Goal: Navigation & Orientation: Find specific page/section

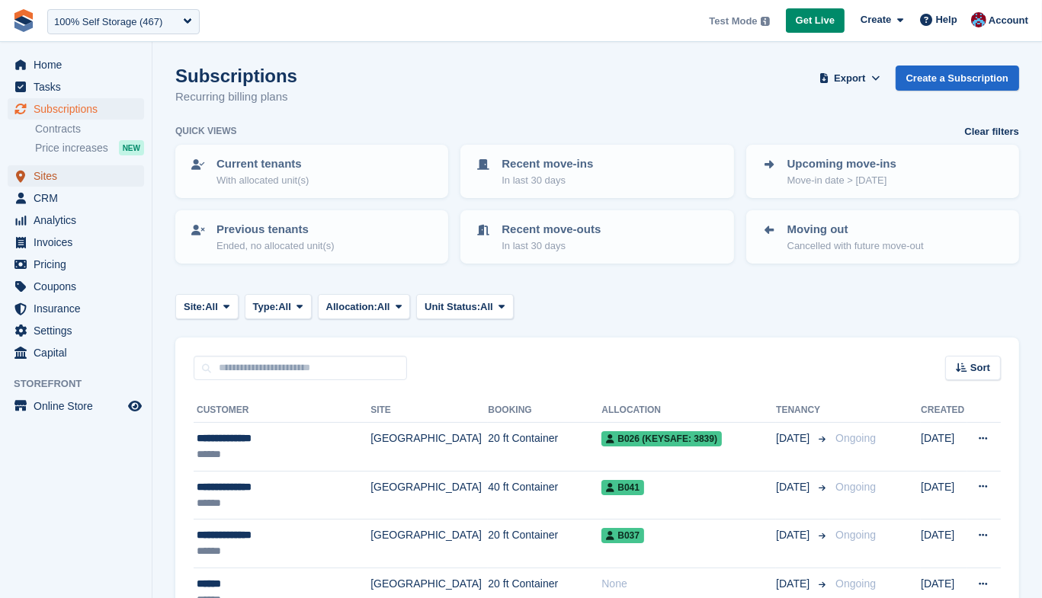
click at [46, 179] on span "Sites" at bounding box center [79, 175] width 91 height 21
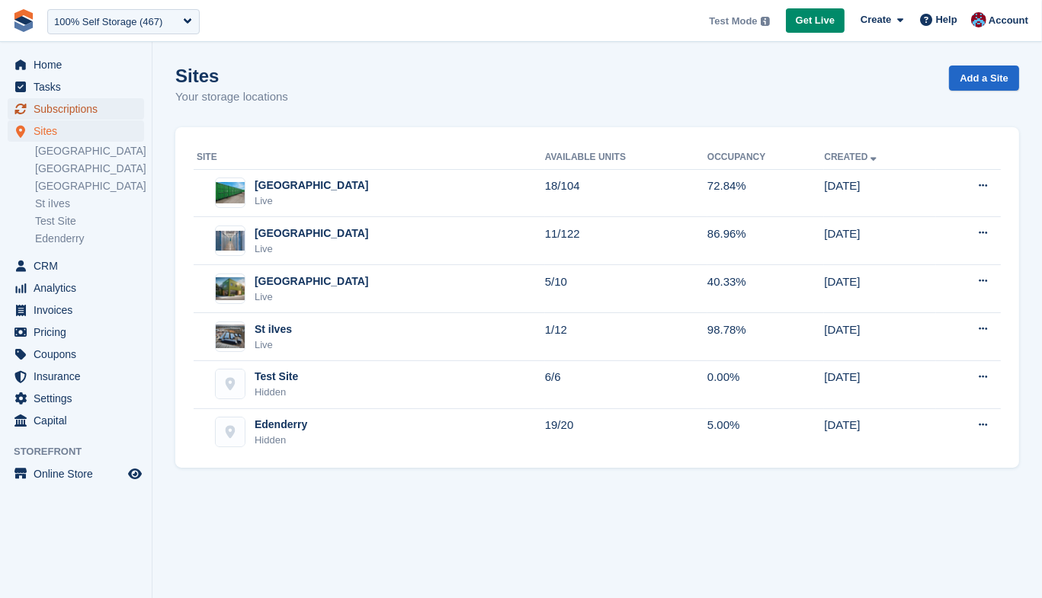
click at [69, 111] on span "Subscriptions" at bounding box center [79, 108] width 91 height 21
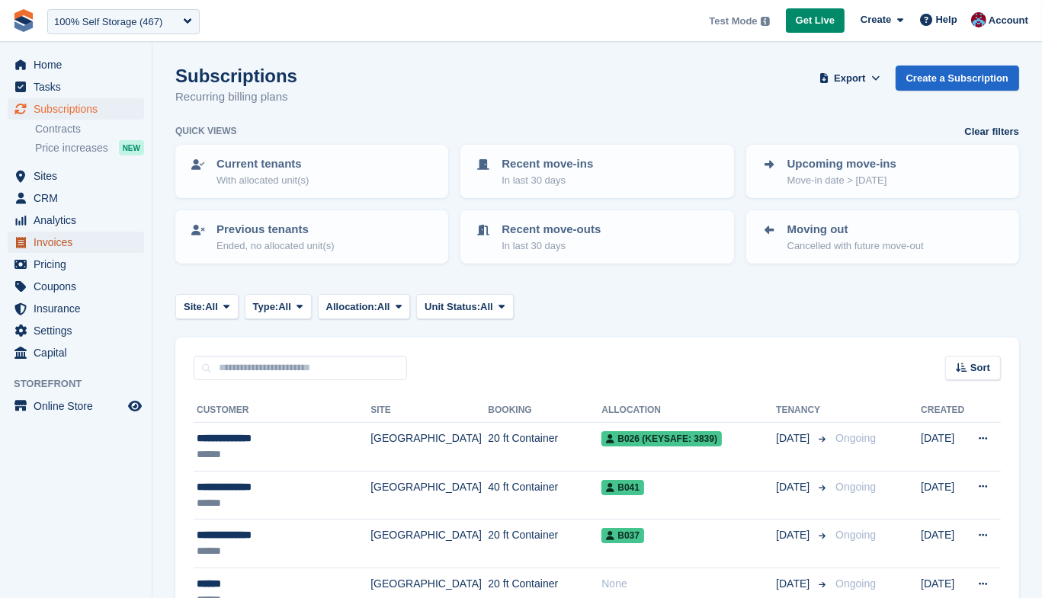
click at [53, 245] on span "Invoices" at bounding box center [79, 242] width 91 height 21
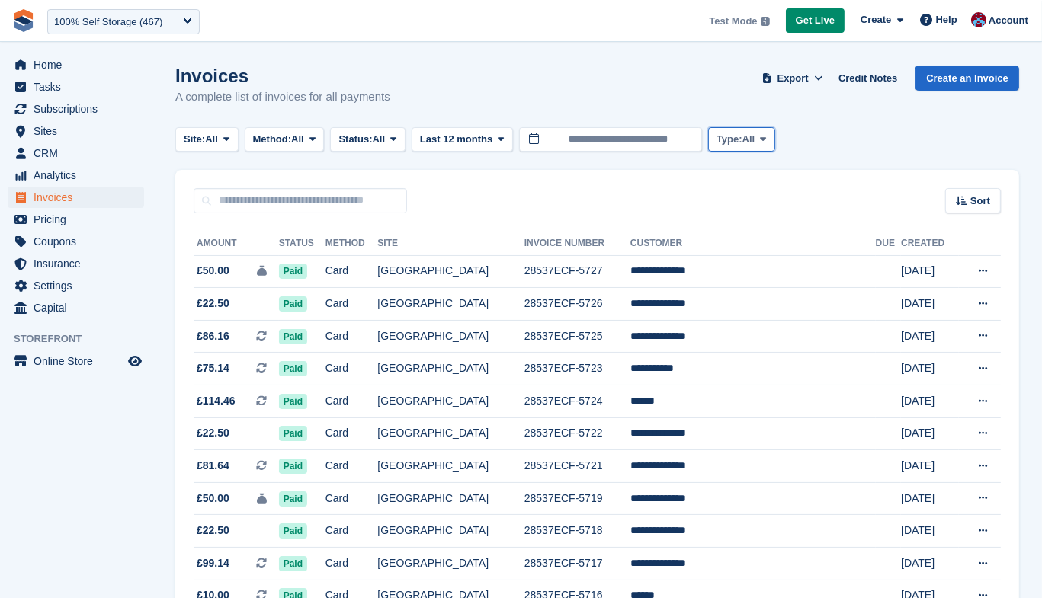
click at [755, 146] on span "All" at bounding box center [748, 139] width 13 height 15
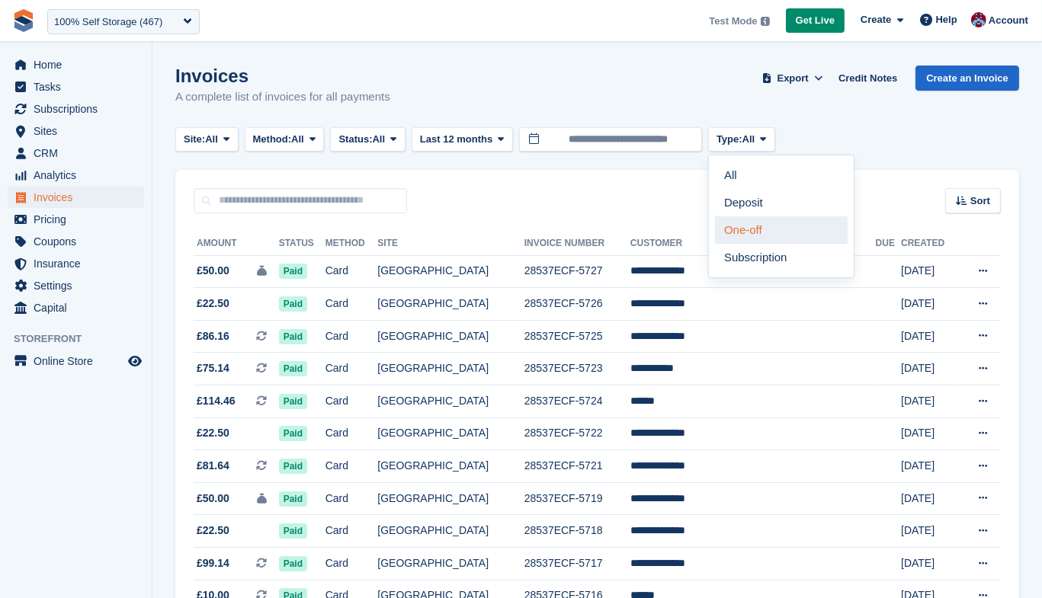
click at [781, 225] on link "One-off" at bounding box center [781, 229] width 133 height 27
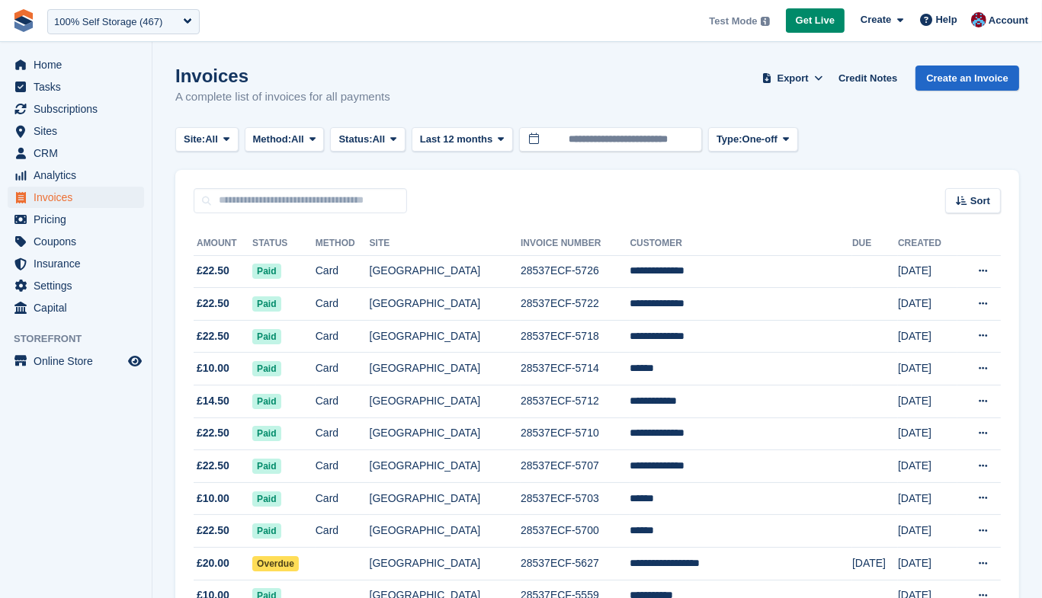
click at [800, 122] on div "Invoices A complete list of invoices for all payments Export Export Invoices Ex…" at bounding box center [597, 95] width 844 height 59
click at [778, 135] on span "One-off" at bounding box center [759, 139] width 35 height 15
click at [758, 222] on link "One-off" at bounding box center [781, 229] width 133 height 27
click at [778, 136] on span "One-off" at bounding box center [759, 139] width 35 height 15
click at [774, 184] on link "All" at bounding box center [781, 175] width 133 height 27
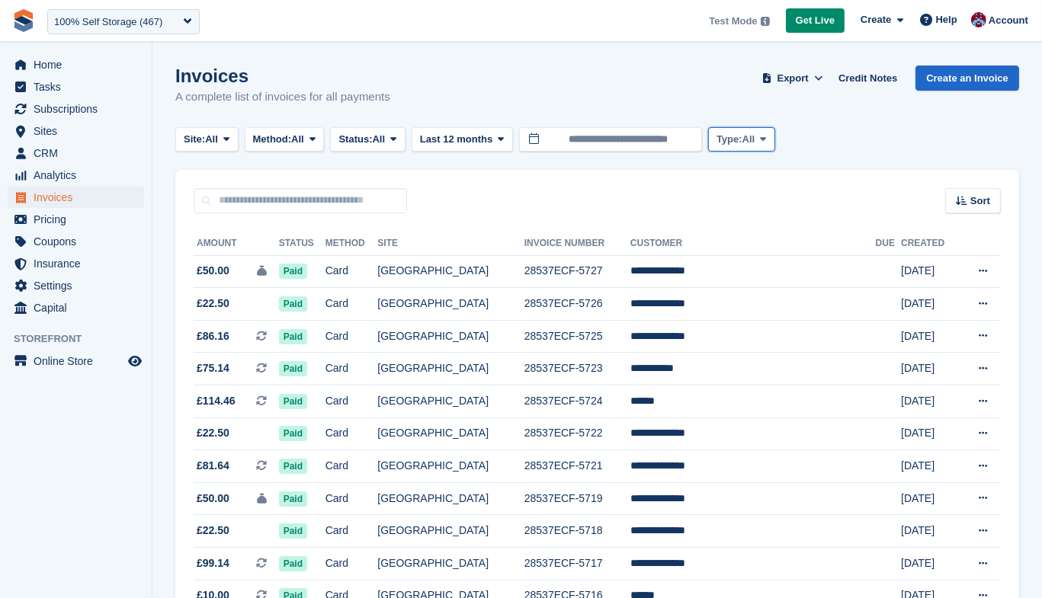
click at [742, 138] on span "Type:" at bounding box center [730, 139] width 26 height 15
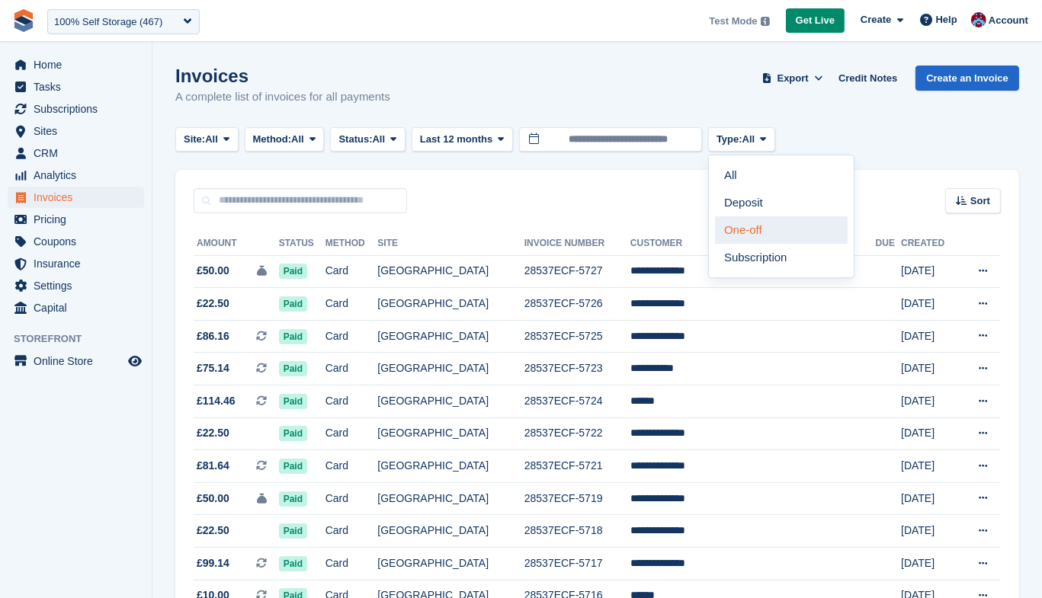
click at [772, 232] on link "One-off" at bounding box center [781, 229] width 133 height 27
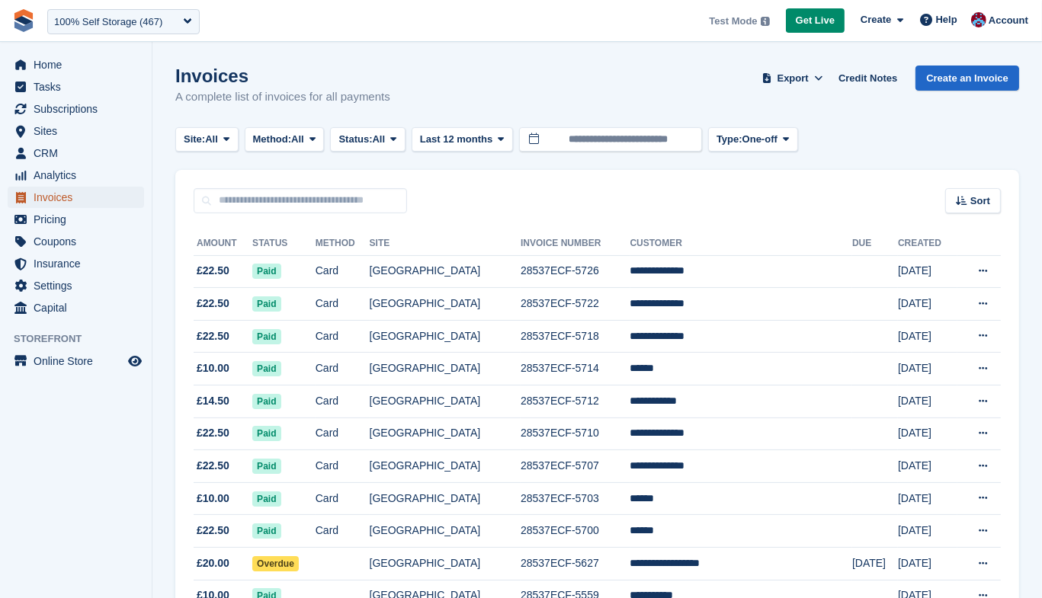
click at [56, 198] on span "Invoices" at bounding box center [79, 197] width 91 height 21
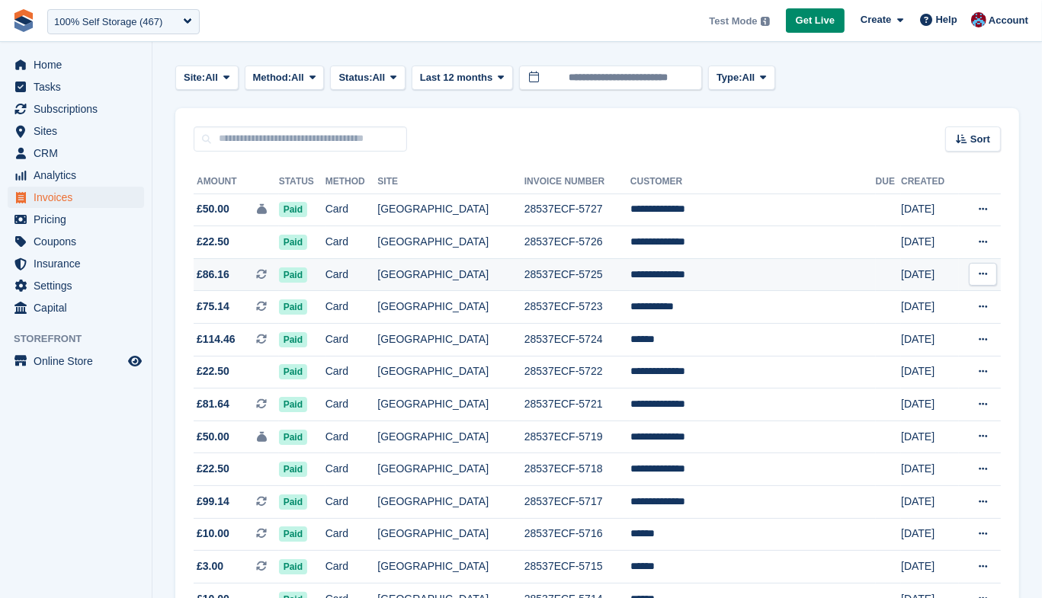
scroll to position [73, 0]
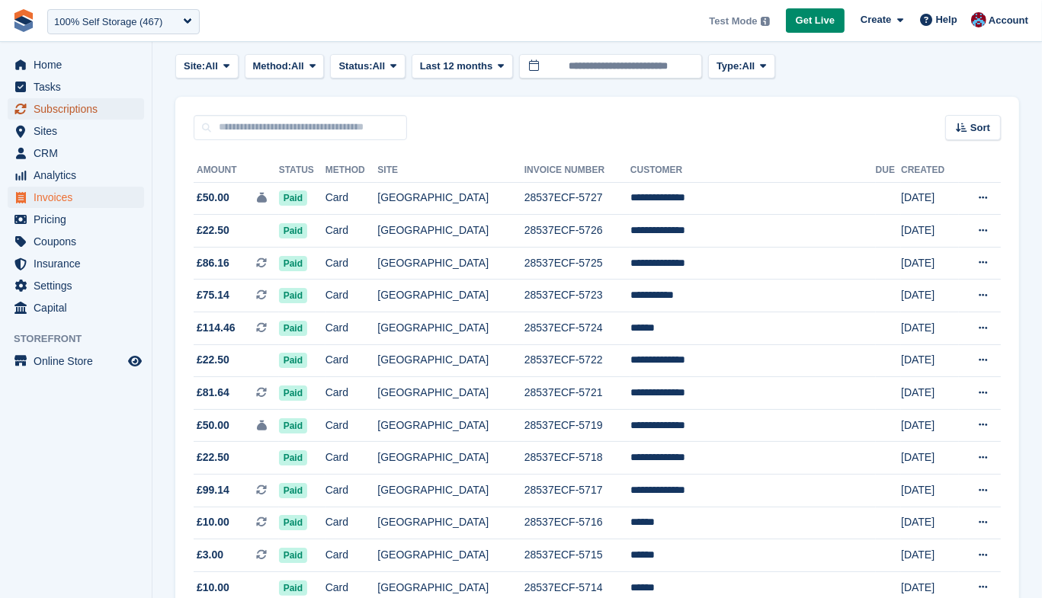
click at [53, 107] on span "Subscriptions" at bounding box center [79, 108] width 91 height 21
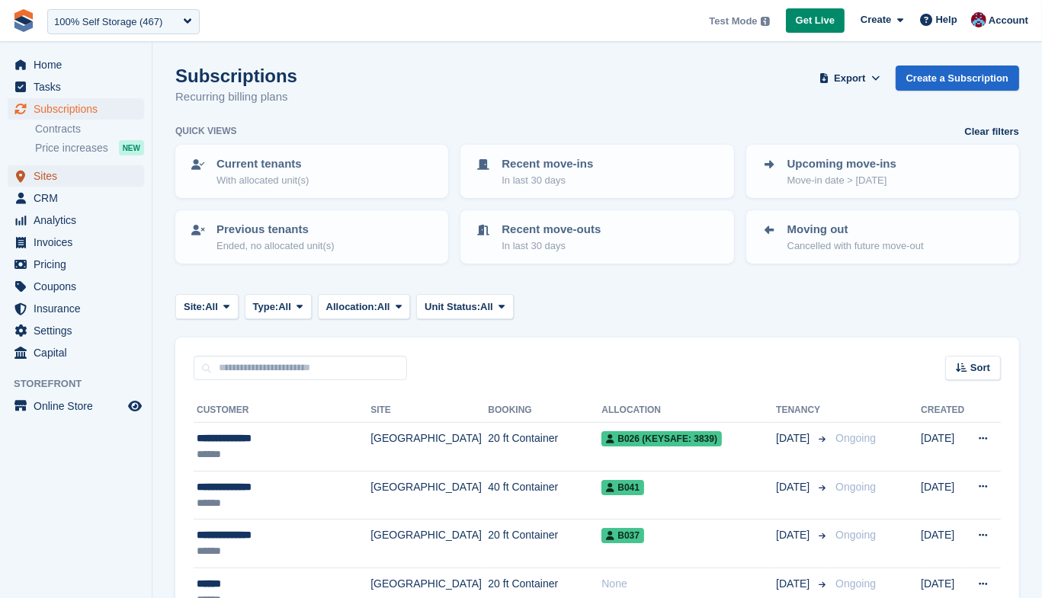
click at [47, 178] on span "Sites" at bounding box center [79, 175] width 91 height 21
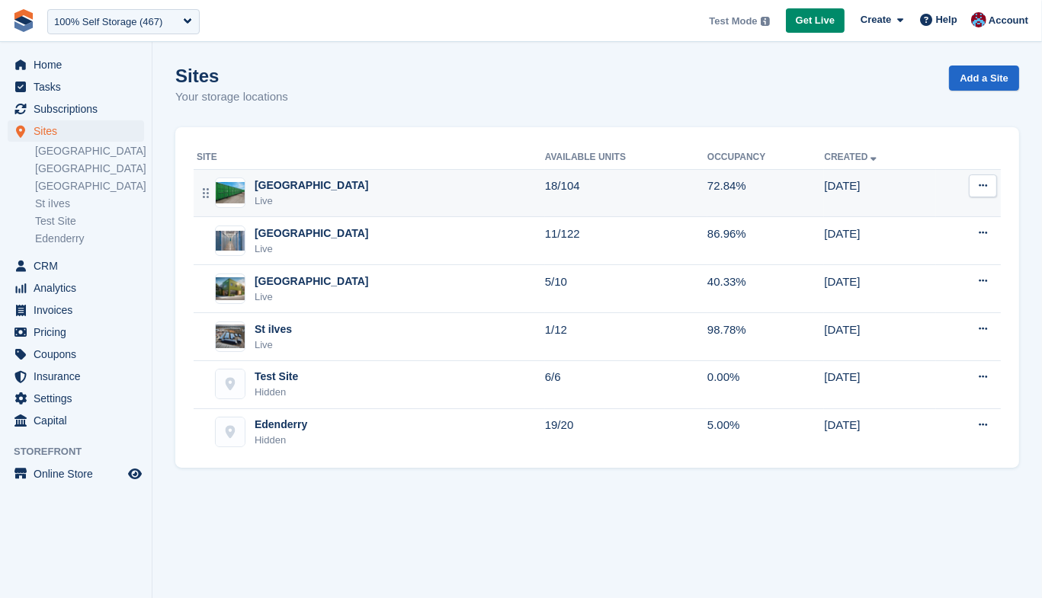
click at [287, 202] on div "Live" at bounding box center [312, 201] width 114 height 15
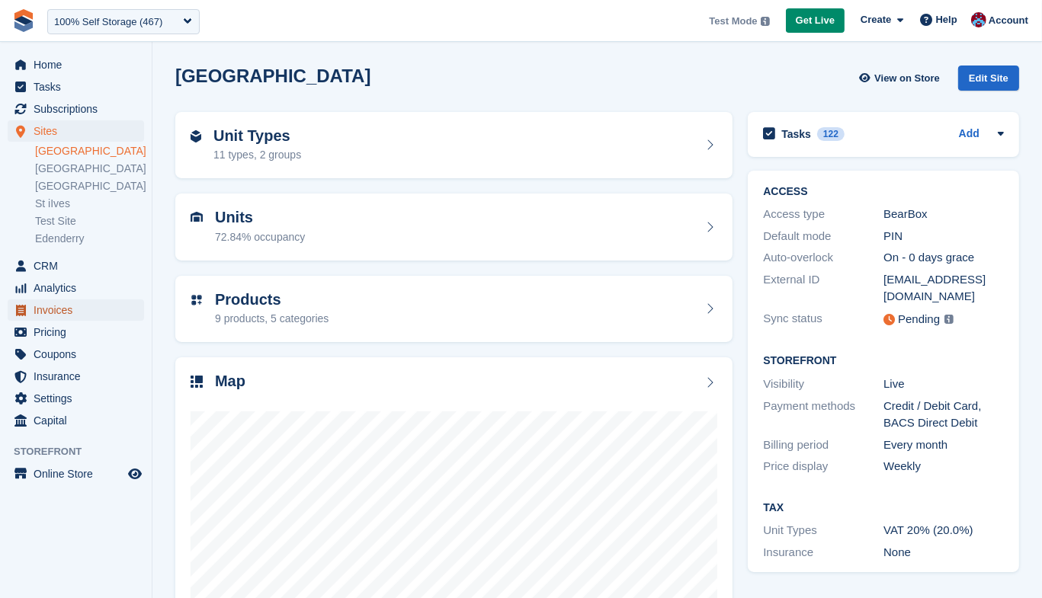
click at [58, 304] on span "Invoices" at bounding box center [79, 310] width 91 height 21
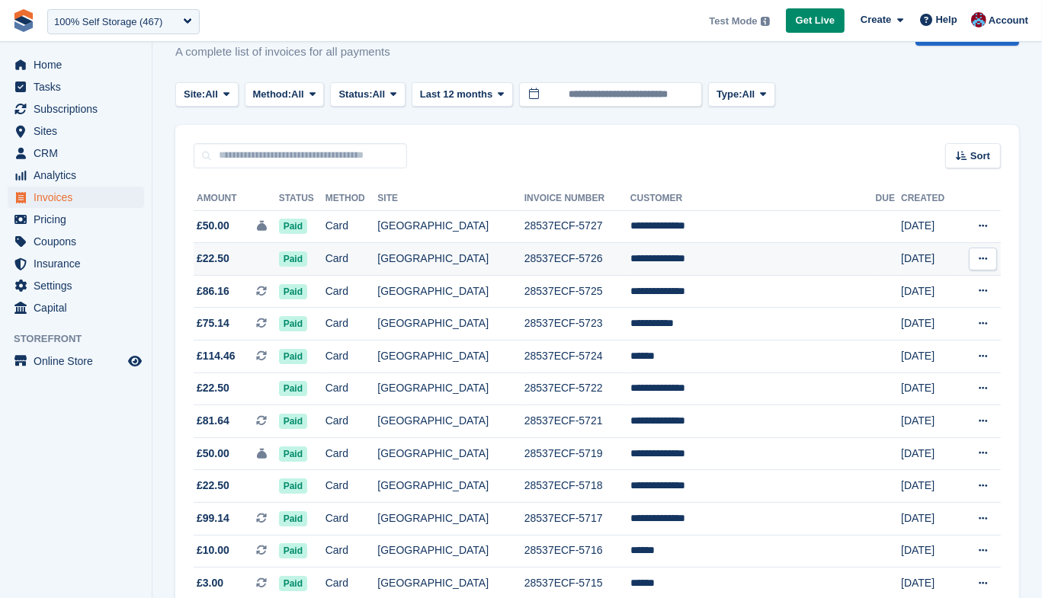
scroll to position [52, 0]
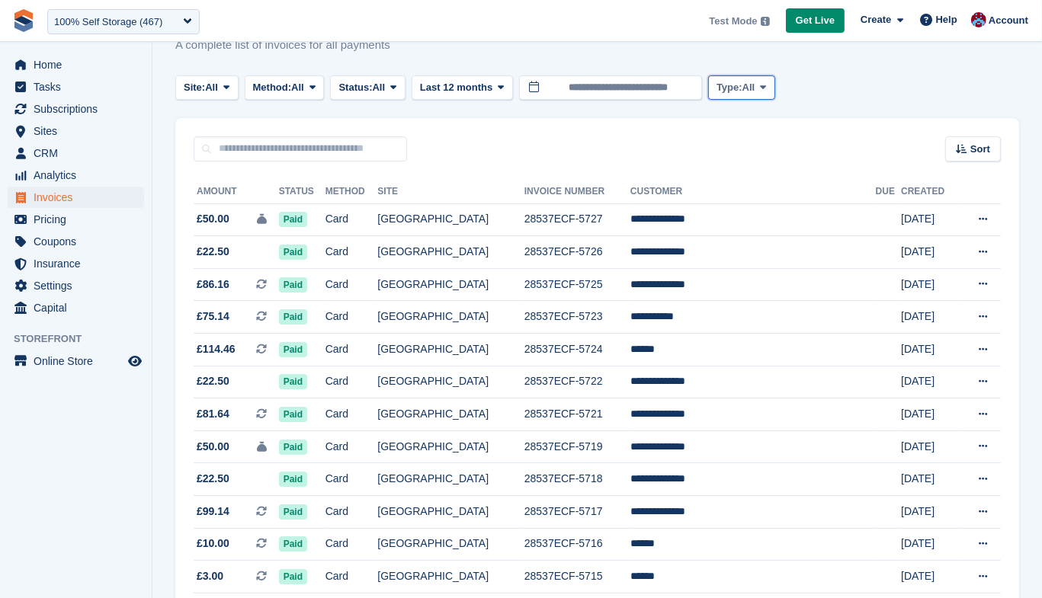
click at [742, 93] on span "Type:" at bounding box center [730, 87] width 26 height 15
click at [742, 91] on span "Type:" at bounding box center [730, 87] width 26 height 15
click at [41, 114] on span "Subscriptions" at bounding box center [79, 108] width 91 height 21
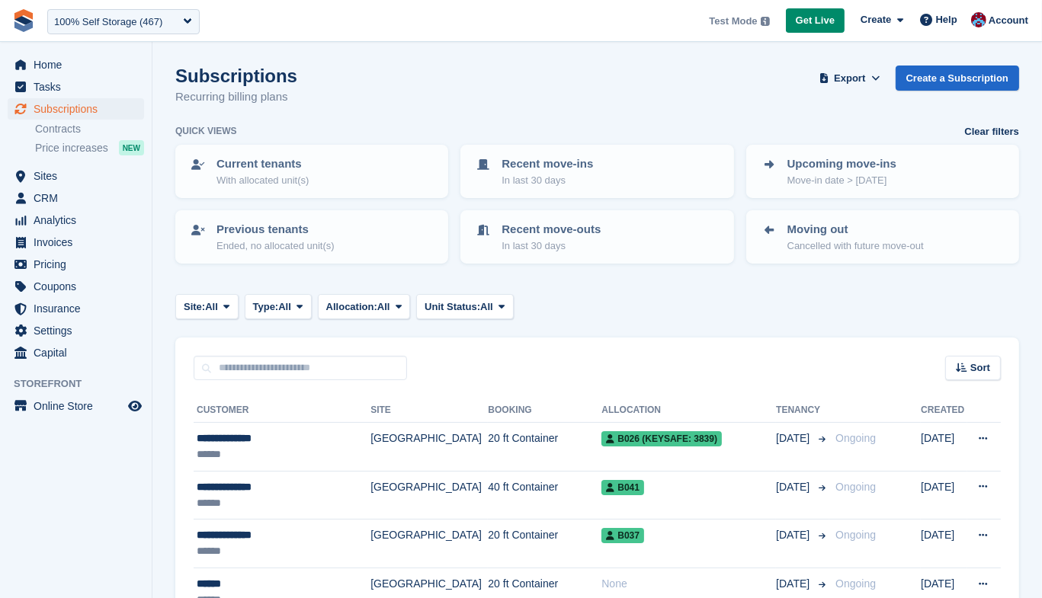
click at [236, 422] on th "Customer" at bounding box center [282, 411] width 177 height 24
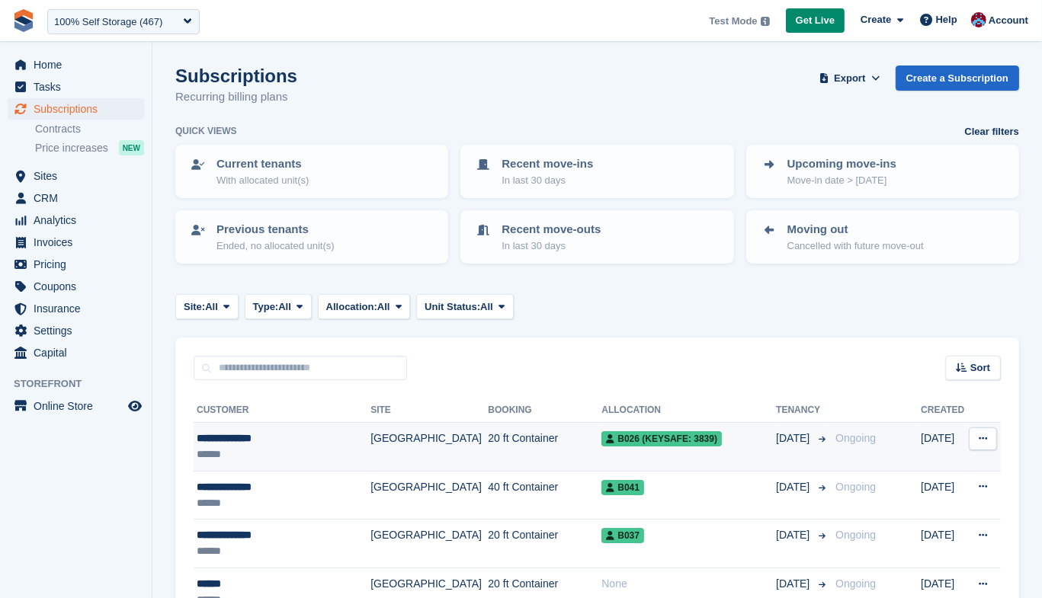
click at [226, 444] on div "**********" at bounding box center [279, 439] width 165 height 16
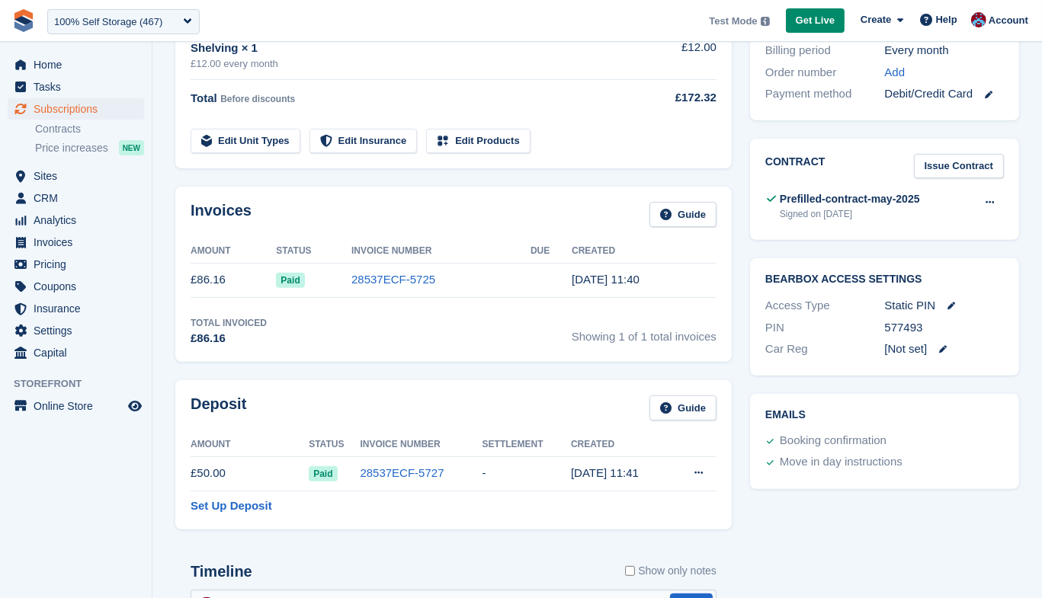
scroll to position [422, 0]
click at [49, 66] on span "Home" at bounding box center [79, 64] width 91 height 21
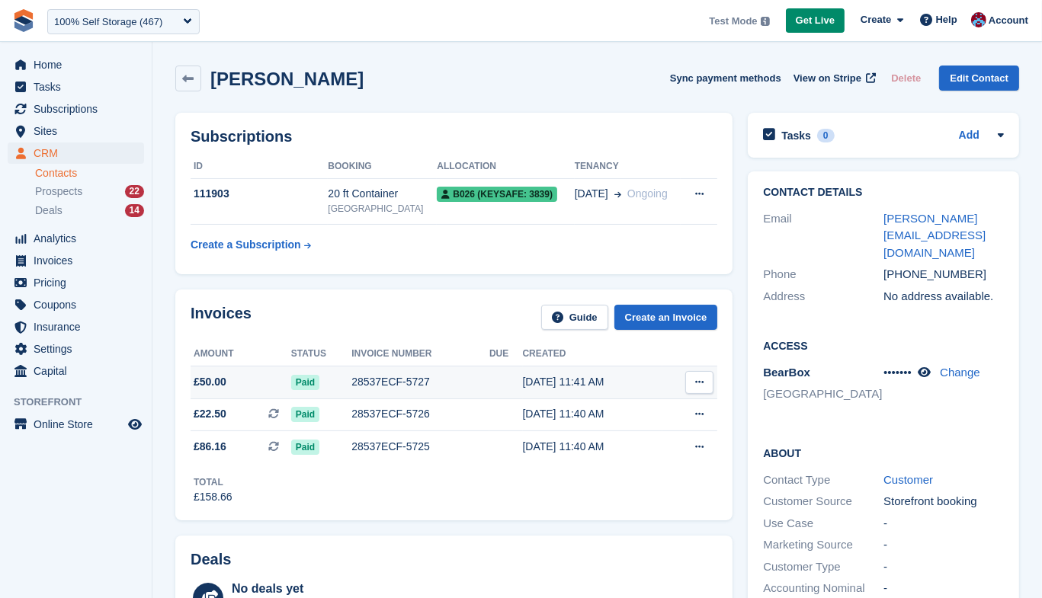
click at [710, 385] on button at bounding box center [699, 382] width 28 height 23
click at [477, 379] on div "28537ECF-5727" at bounding box center [420, 382] width 138 height 16
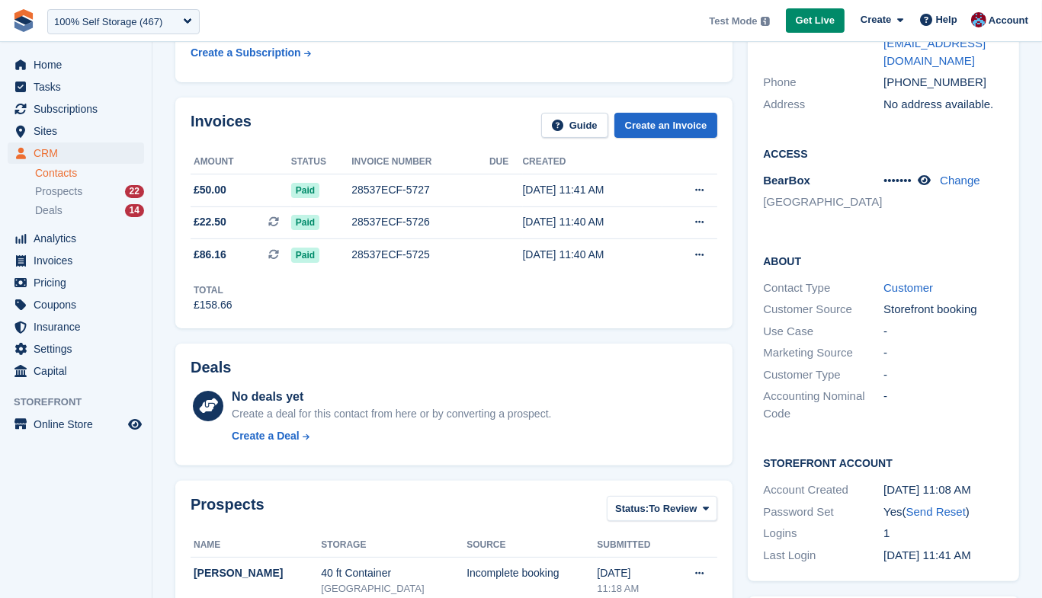
scroll to position [204, 0]
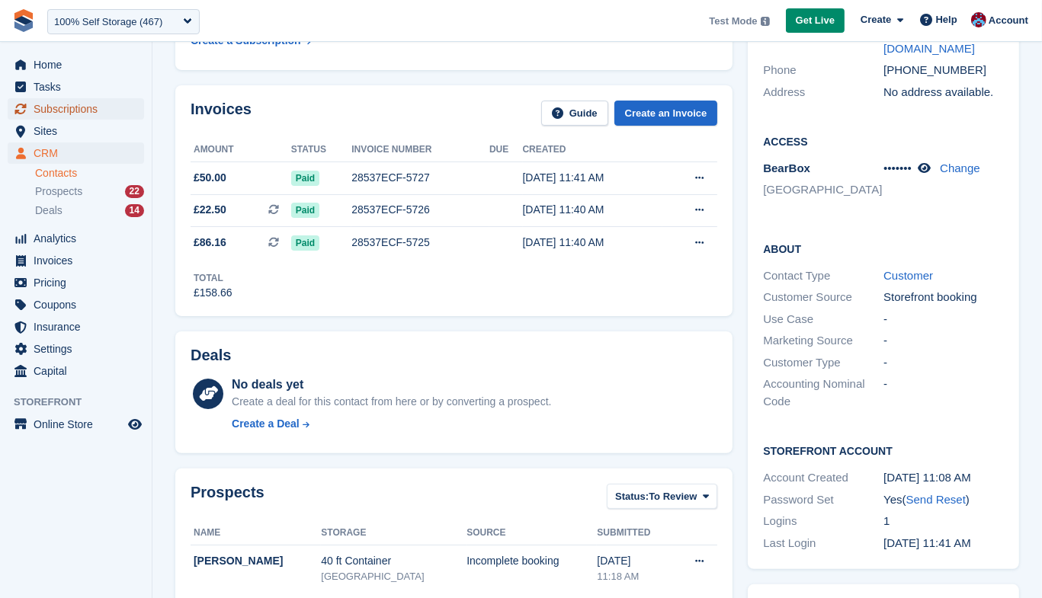
click at [53, 112] on span "Subscriptions" at bounding box center [79, 108] width 91 height 21
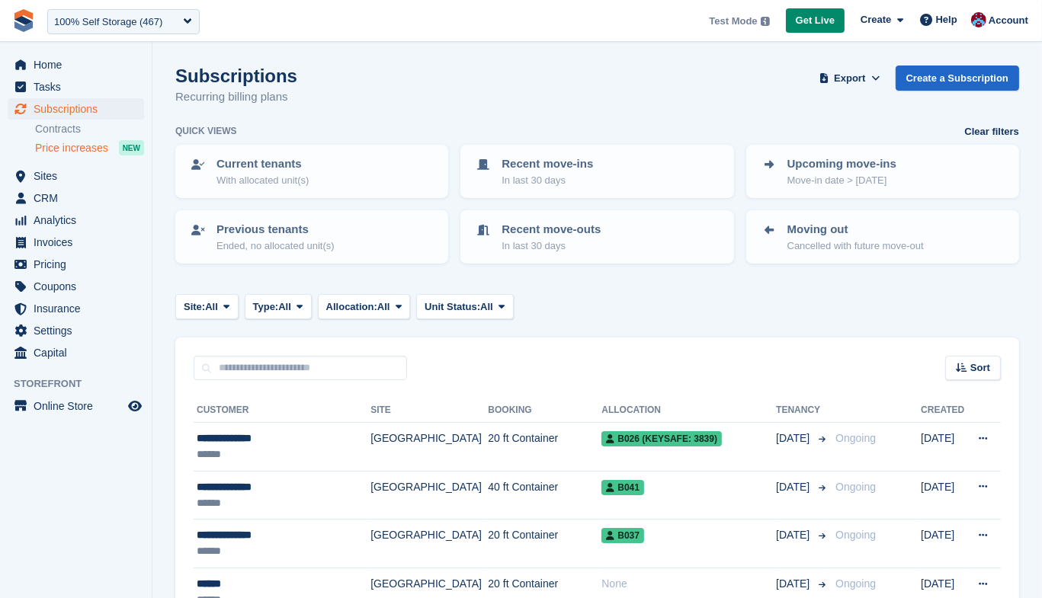
click at [69, 143] on span "Price increases" at bounding box center [71, 148] width 73 height 14
click at [56, 179] on span "Sites" at bounding box center [79, 175] width 91 height 21
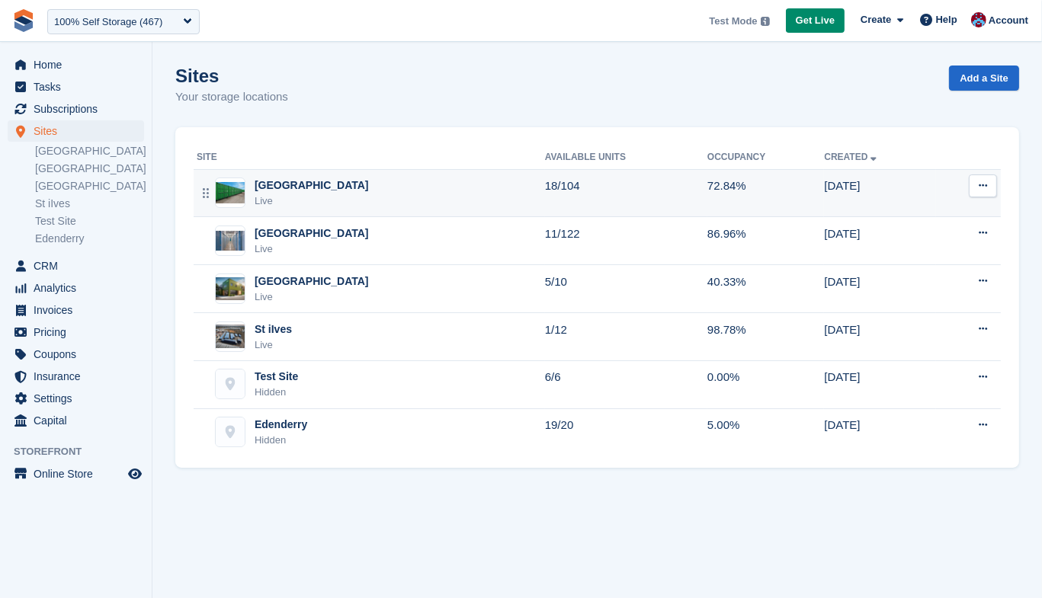
click at [275, 184] on div "[GEOGRAPHIC_DATA]" at bounding box center [312, 186] width 114 height 16
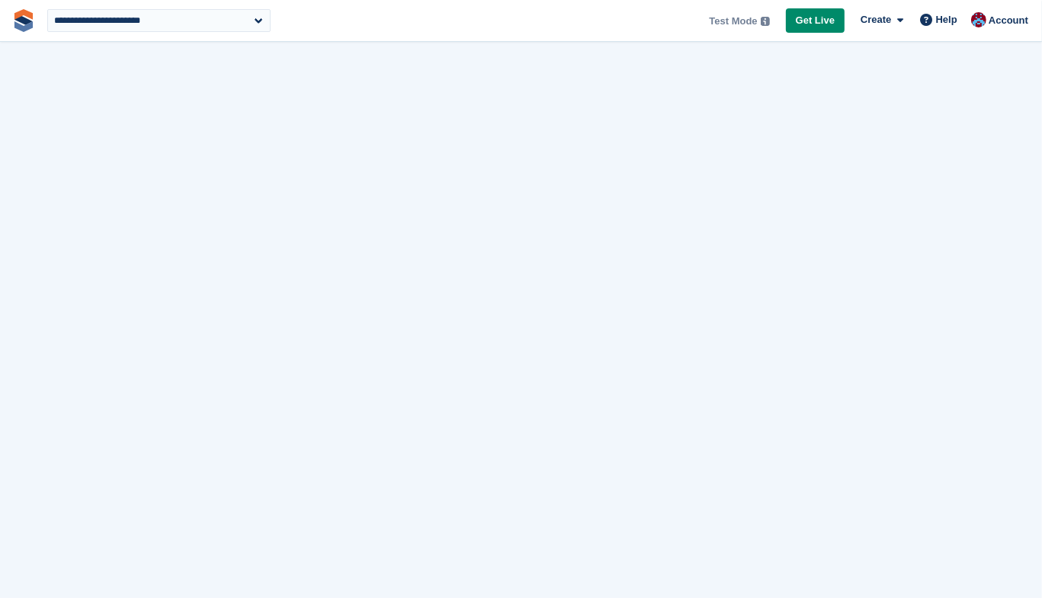
select select "***"
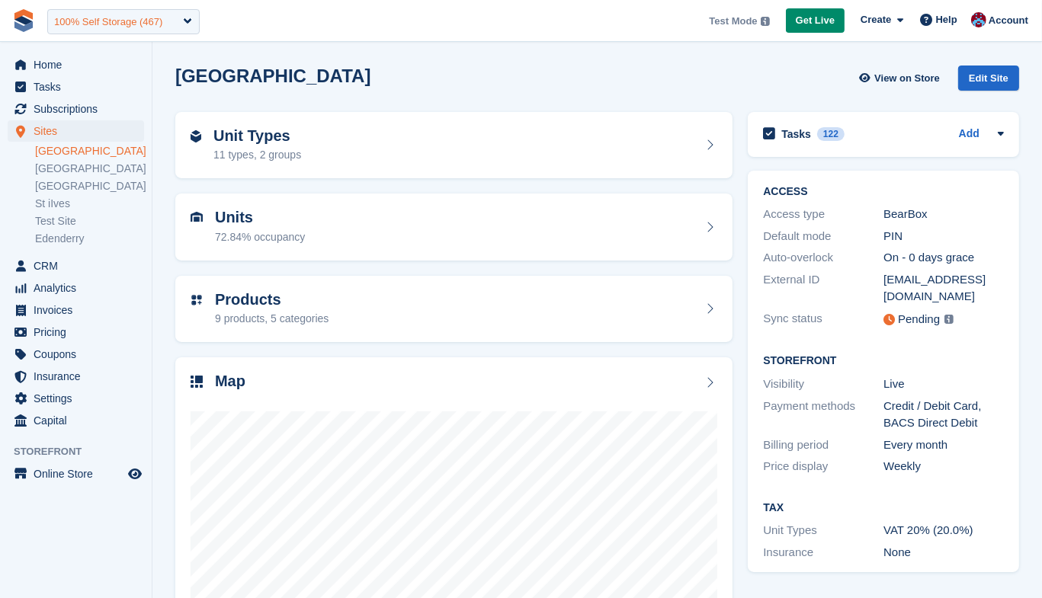
click at [157, 30] on div "100% Self Storage (467)" at bounding box center [123, 21] width 152 height 25
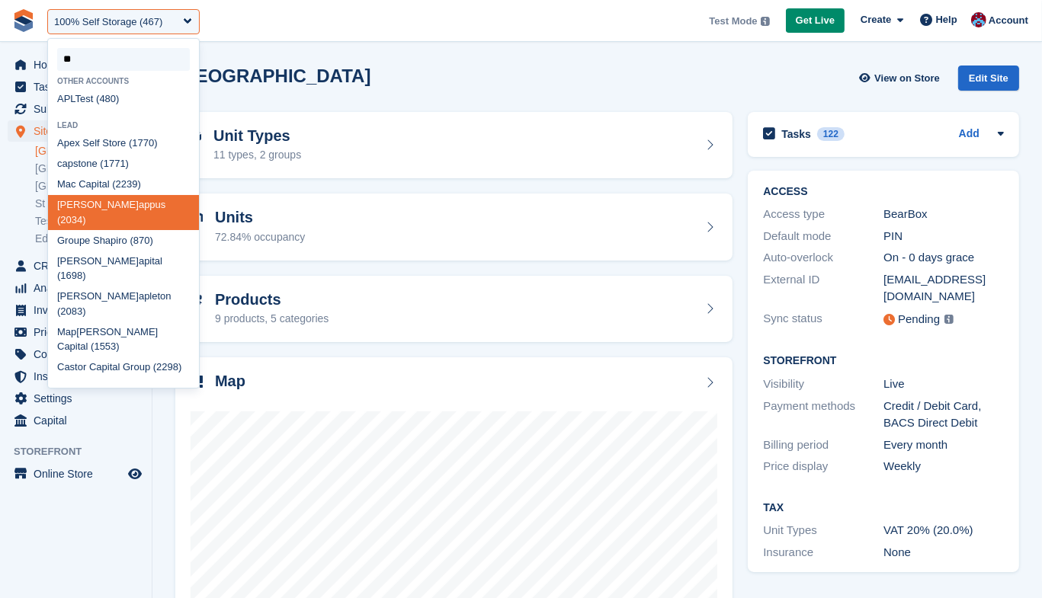
type input "*"
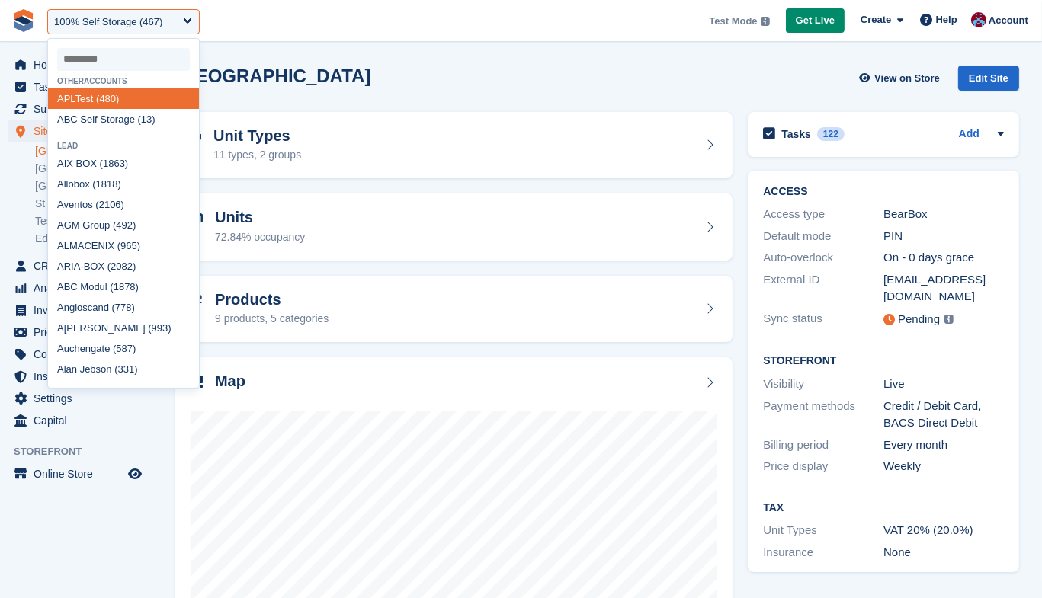
select select
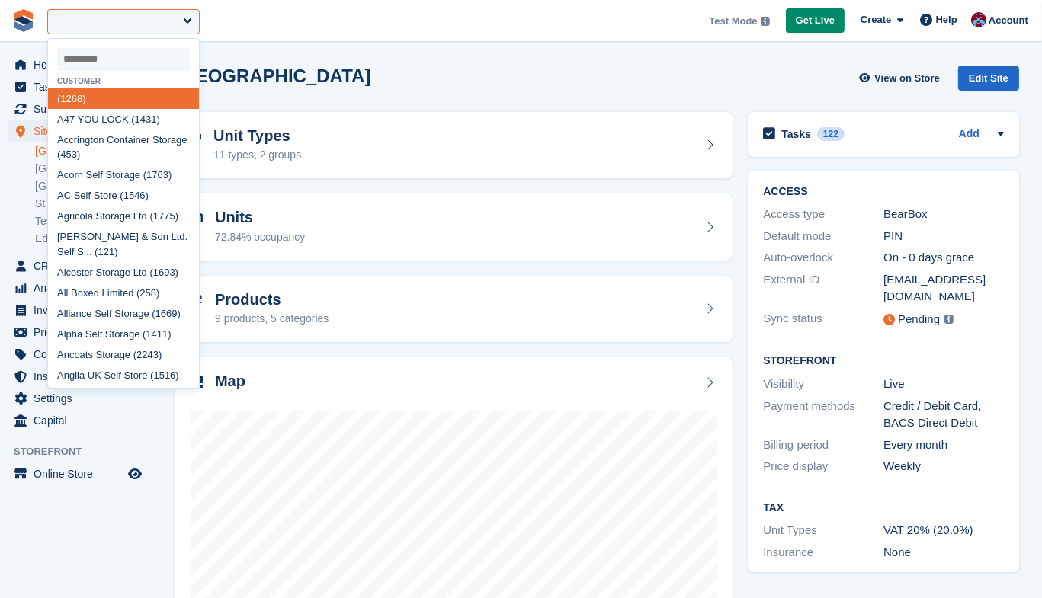
click at [149, 19] on div at bounding box center [123, 21] width 152 height 25
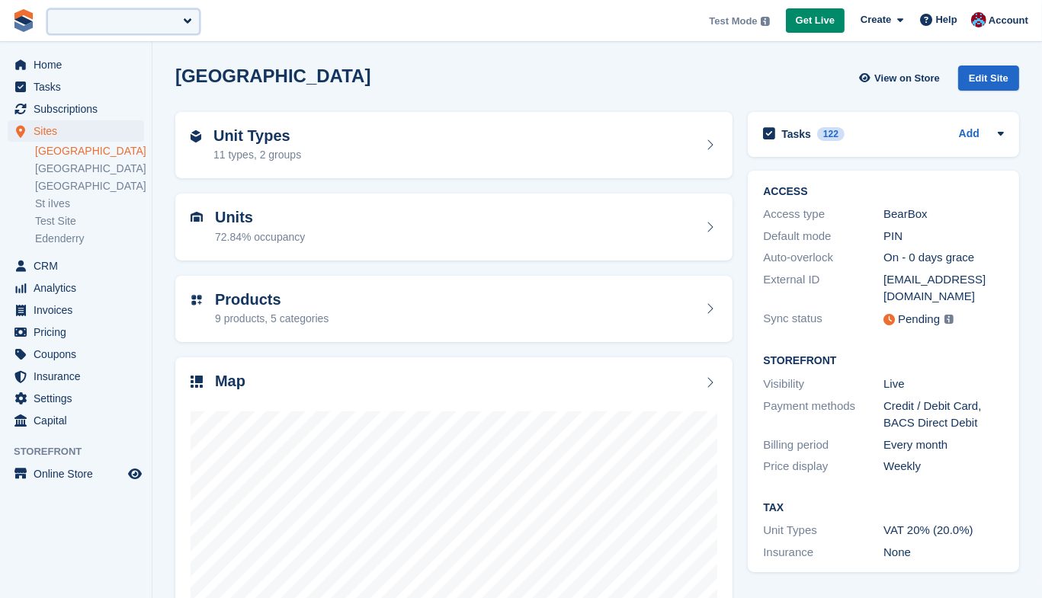
click at [139, 27] on div at bounding box center [123, 21] width 152 height 25
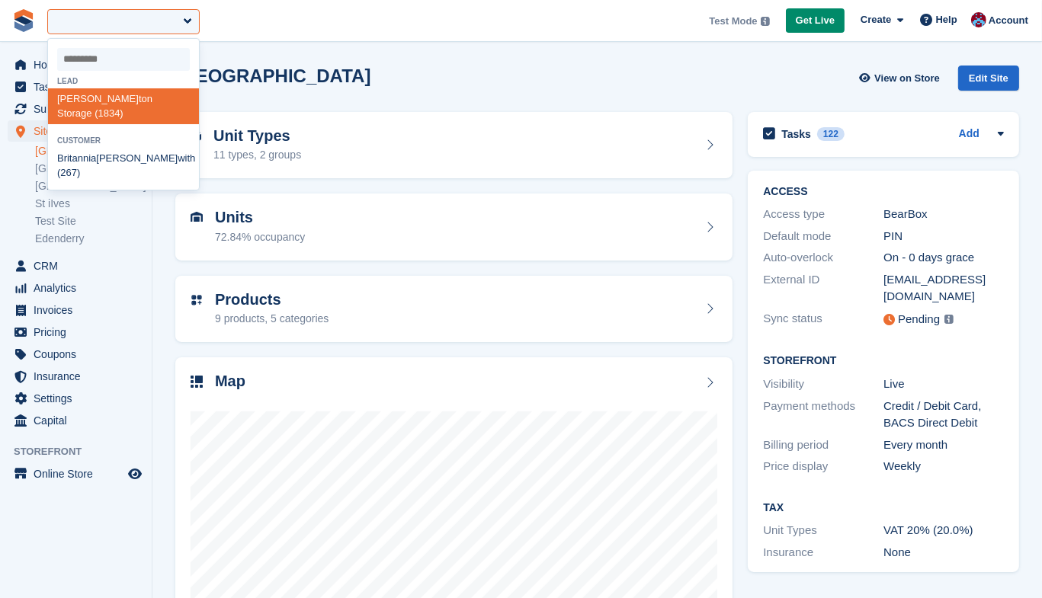
click at [667, 13] on span "**********" at bounding box center [521, 20] width 1042 height 41
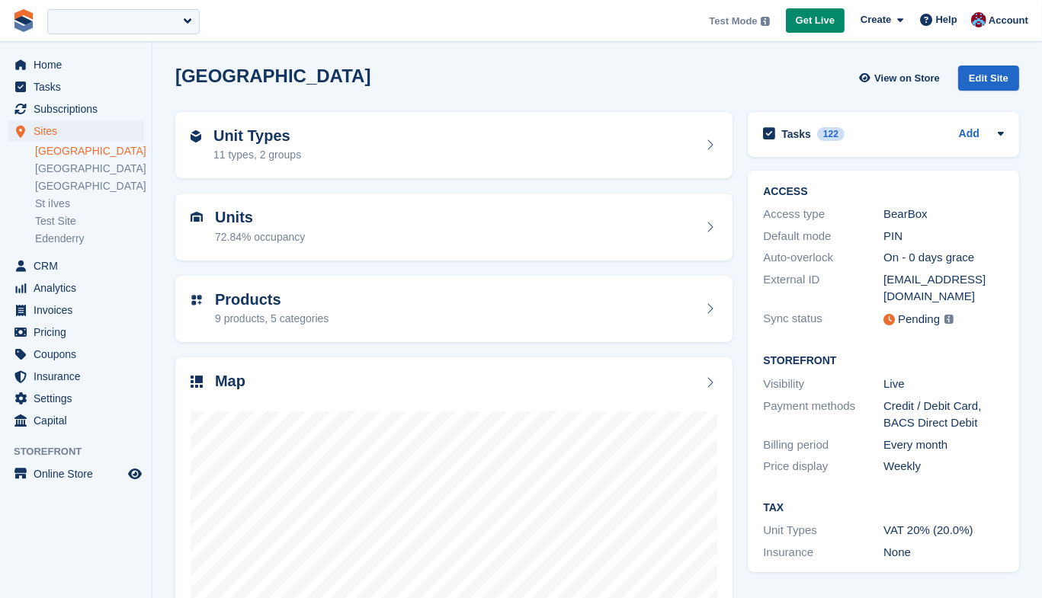
click at [156, 30] on div at bounding box center [123, 21] width 152 height 25
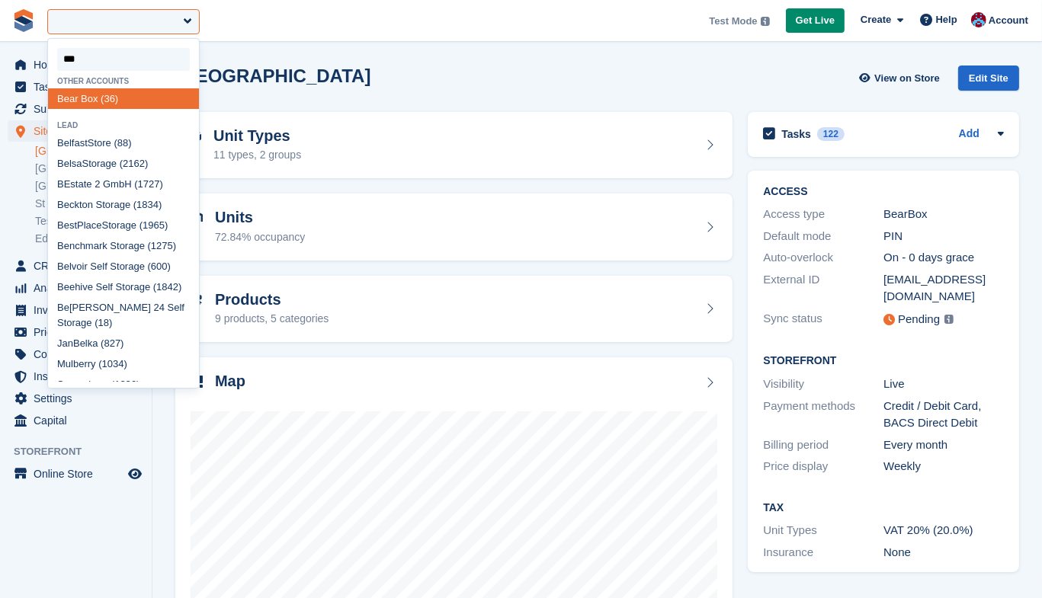
type input "****"
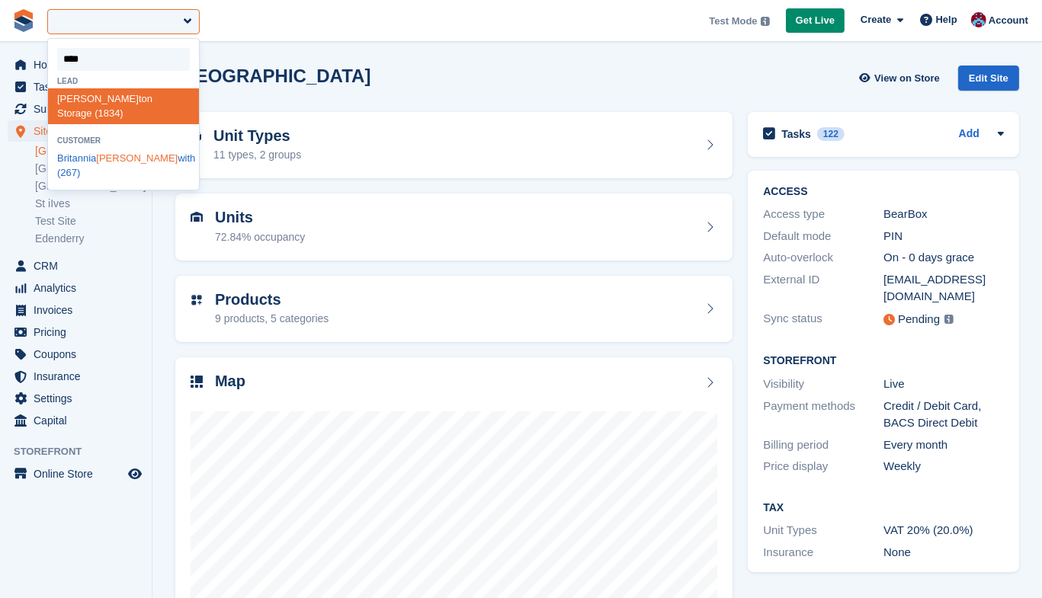
click at [120, 150] on div "Britannia Beck with (267)" at bounding box center [123, 166] width 151 height 36
select select "***"
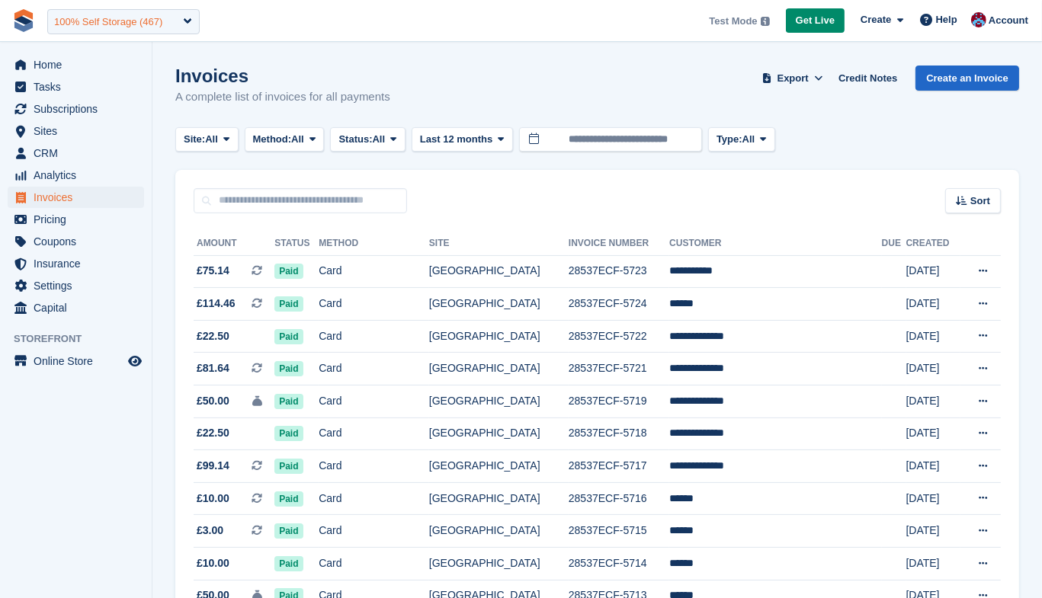
click at [90, 30] on div "100% Self Storage (467)" at bounding box center [123, 21] width 152 height 25
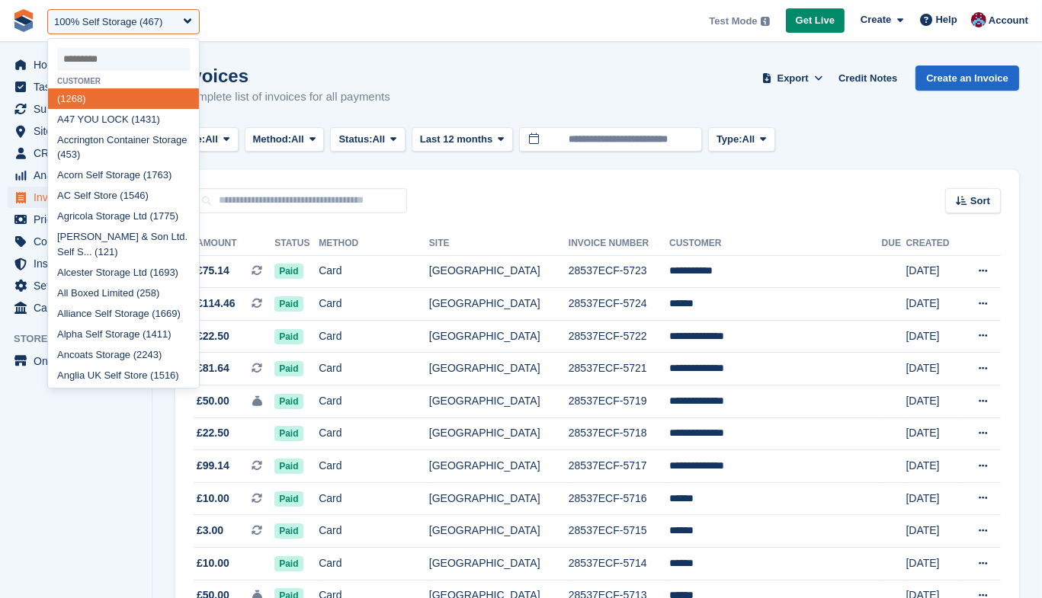
paste input "**********"
type input "**********"
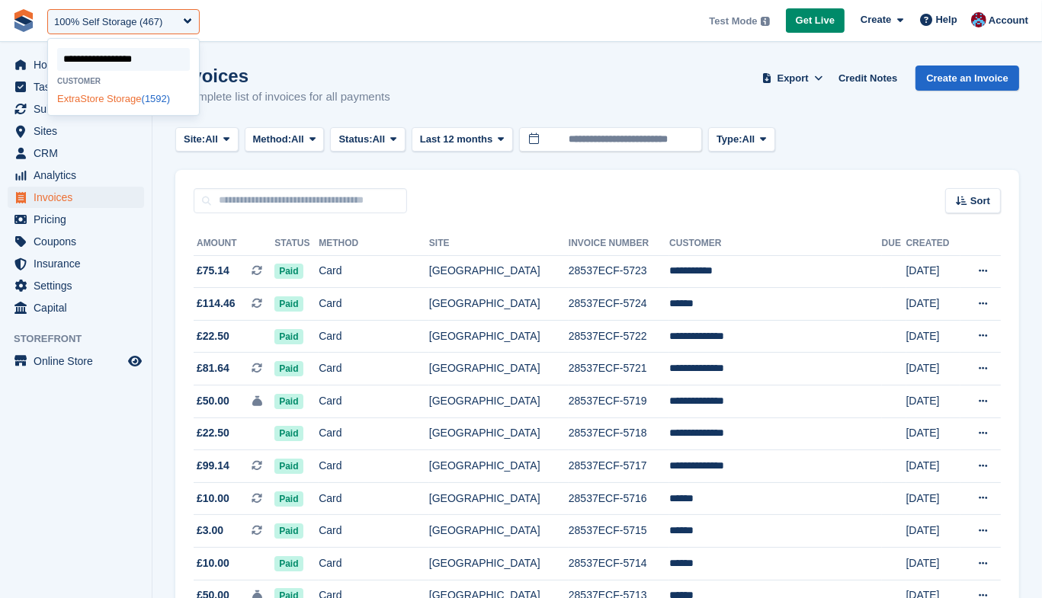
click at [109, 94] on span "Storage" at bounding box center [124, 98] width 35 height 11
select select "****"
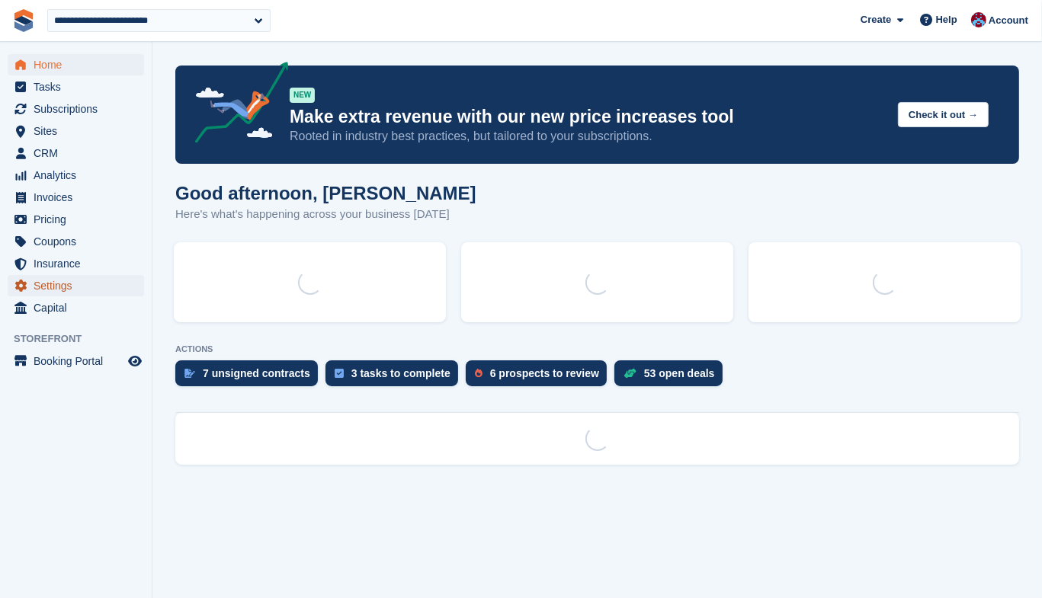
click at [60, 285] on span "Settings" at bounding box center [79, 285] width 91 height 21
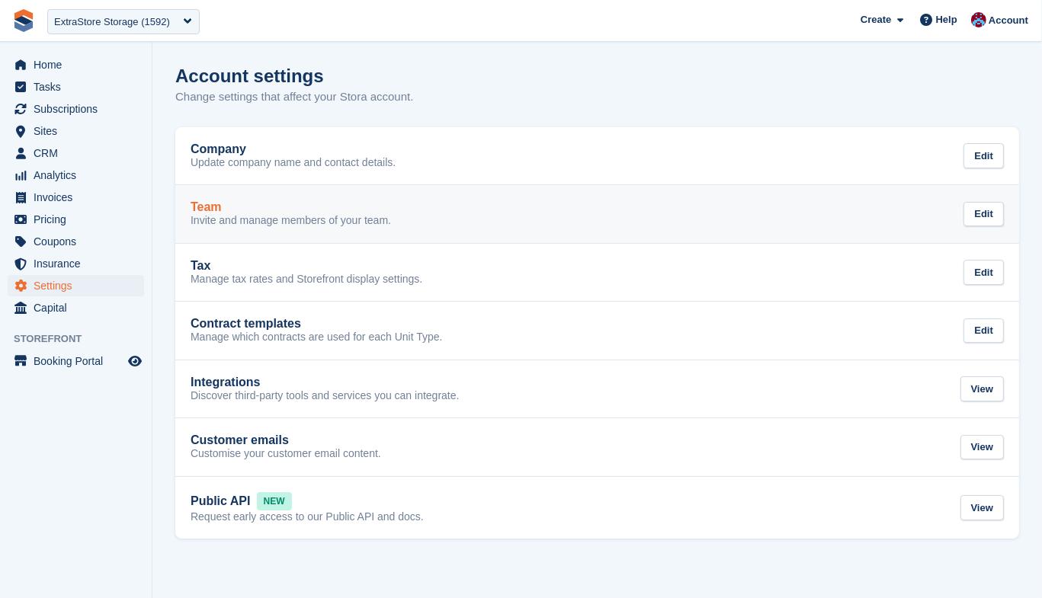
click at [244, 218] on p "Invite and manage members of your team." at bounding box center [291, 221] width 200 height 14
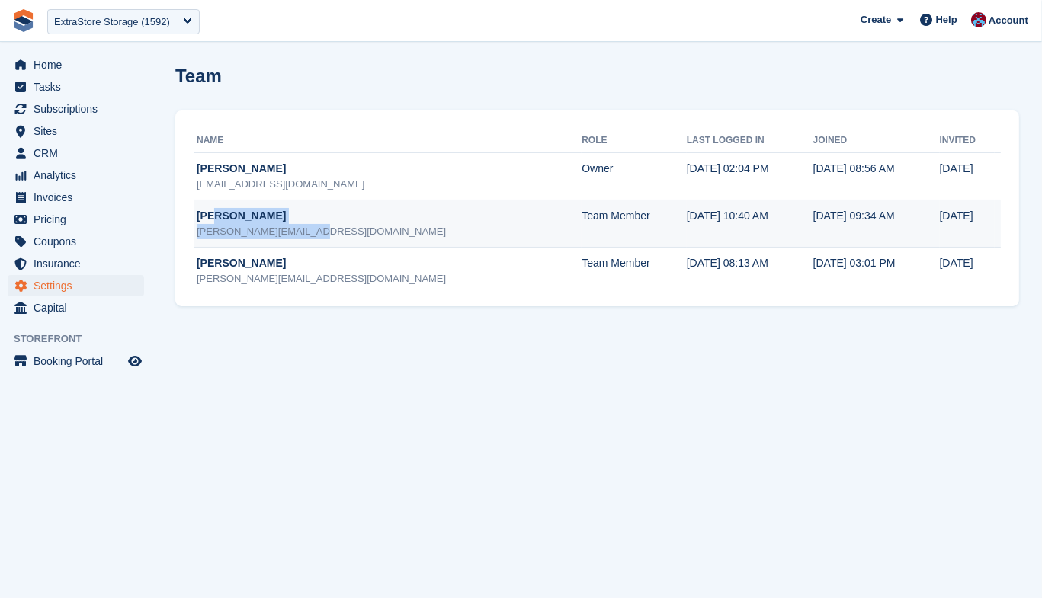
drag, startPoint x: 329, startPoint y: 232, endPoint x: 207, endPoint y: 217, distance: 122.8
click at [207, 217] on td "Jill Leckie jill@developedbyme.com" at bounding box center [388, 223] width 388 height 47
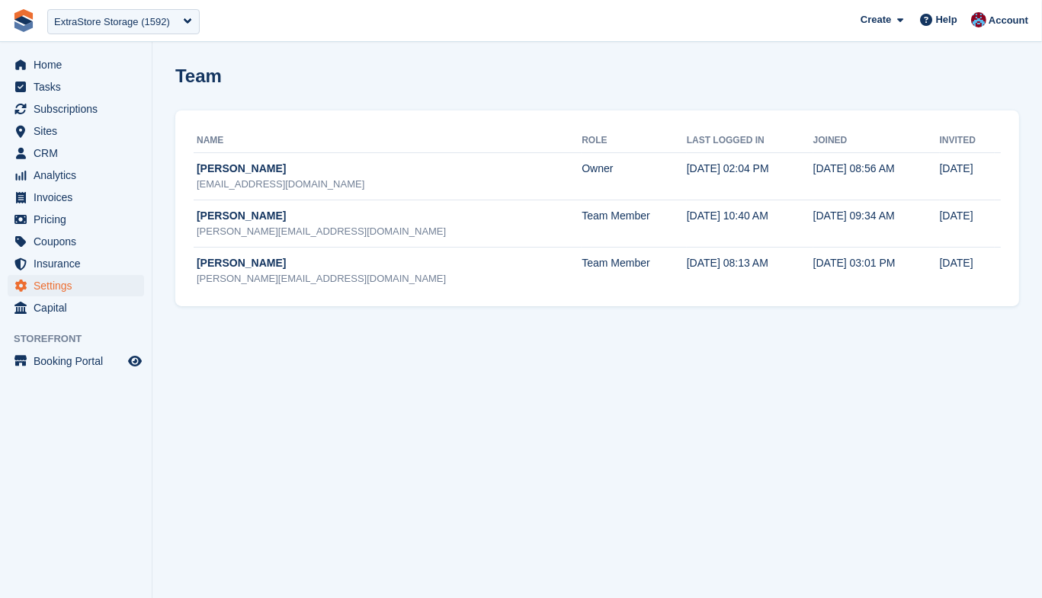
click at [178, 212] on div "Name Role Last logged in Joined Invited Grant Daniel gdaniel@storesecure.co.za …" at bounding box center [597, 209] width 844 height 196
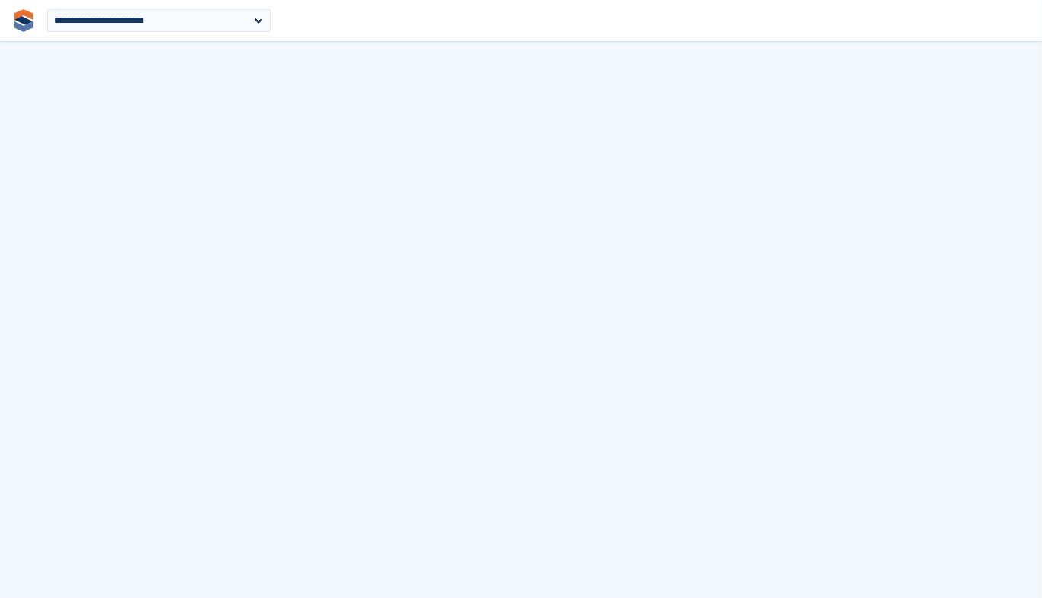
select select "***"
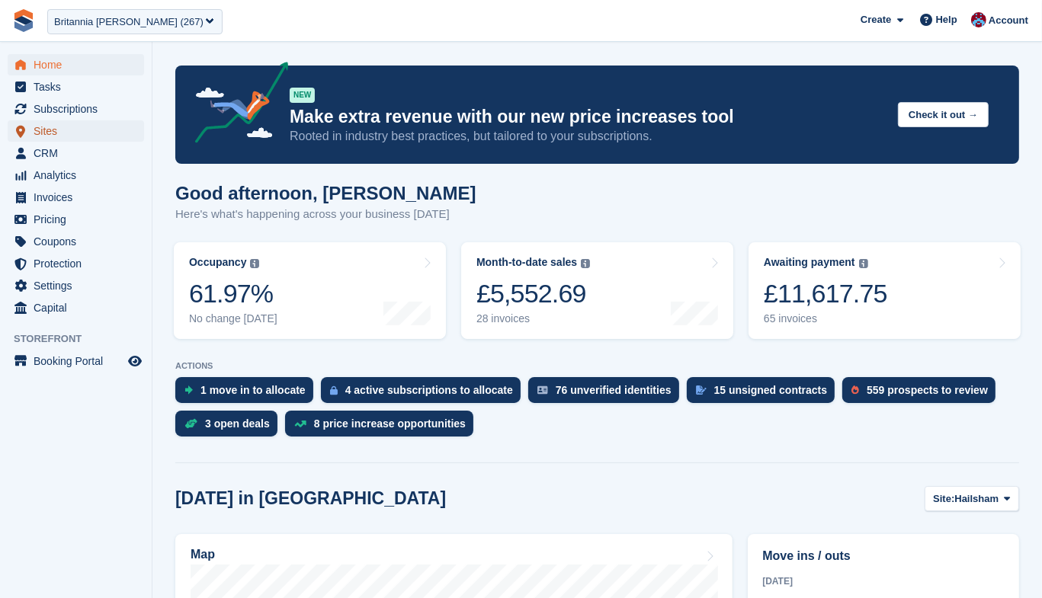
click at [49, 130] on span "Sites" at bounding box center [79, 130] width 91 height 21
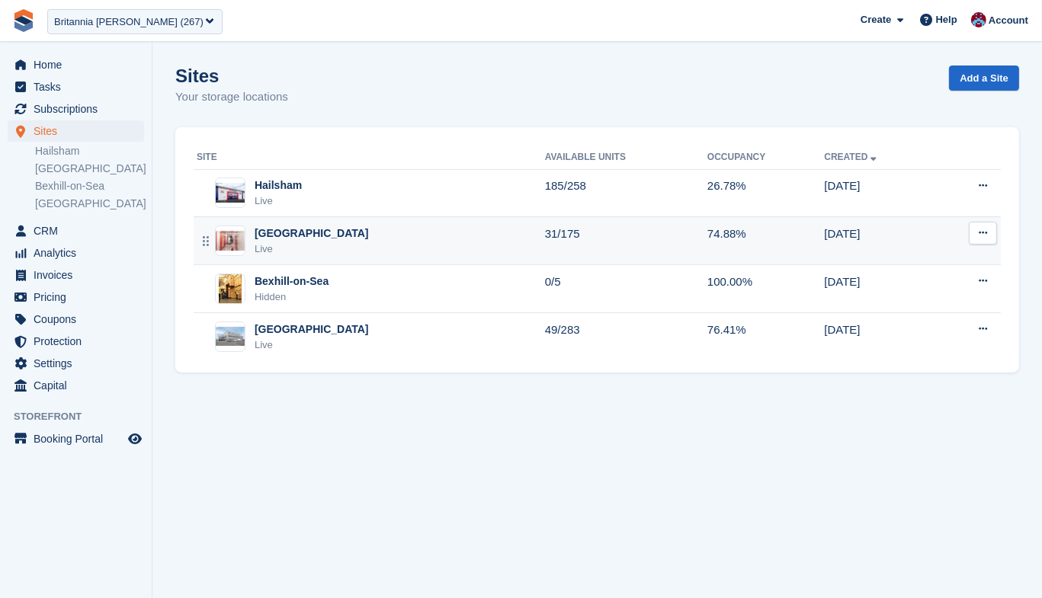
click at [279, 234] on div "[GEOGRAPHIC_DATA]" at bounding box center [312, 234] width 114 height 16
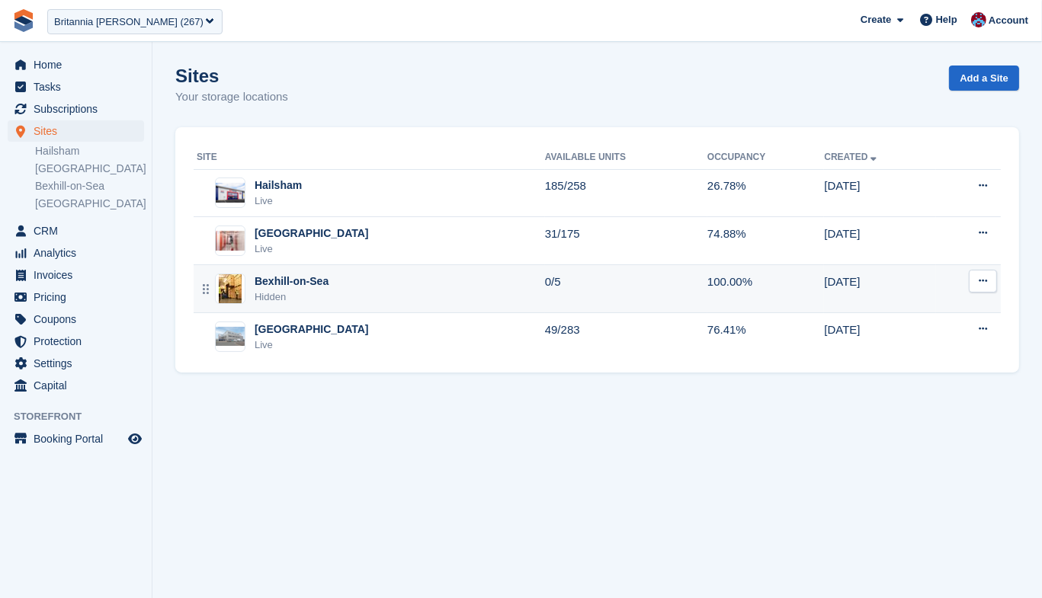
click at [292, 286] on div "Bexhill-on-Sea" at bounding box center [292, 282] width 74 height 16
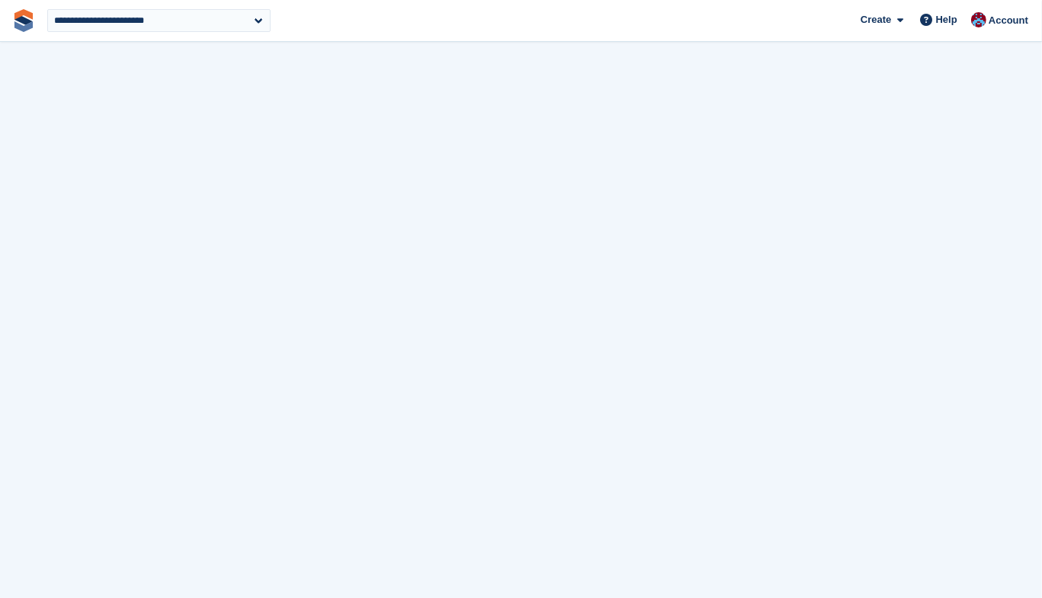
select select "***"
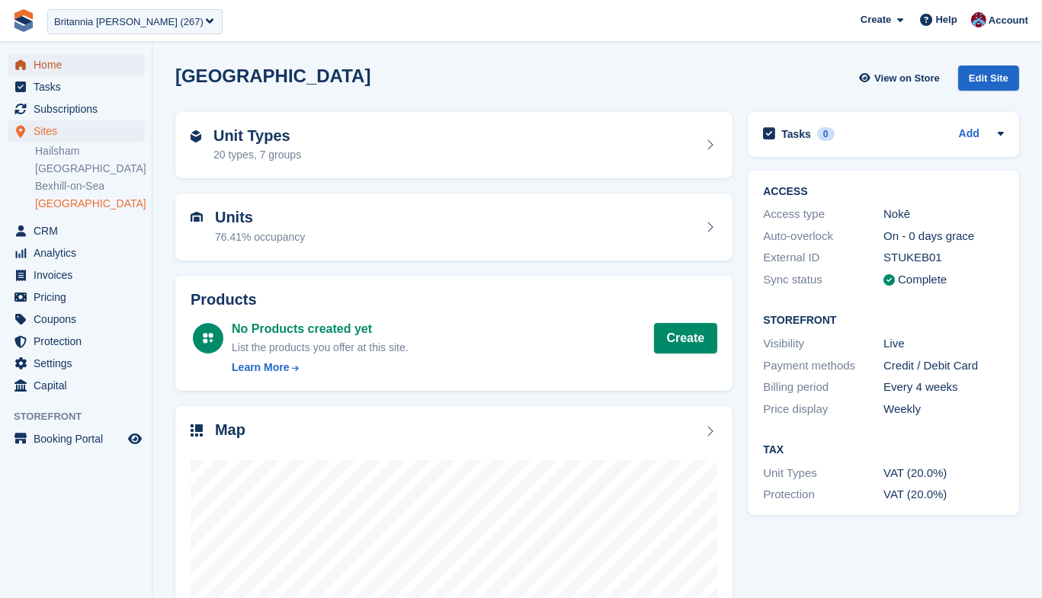
click at [39, 72] on span "Home" at bounding box center [79, 64] width 91 height 21
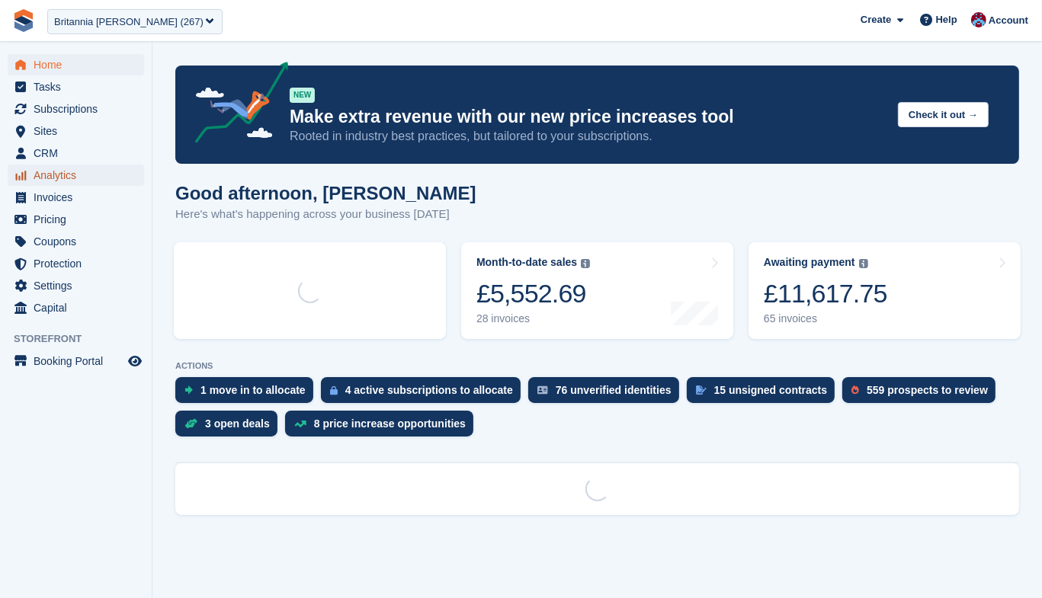
click at [66, 180] on span "Analytics" at bounding box center [79, 175] width 91 height 21
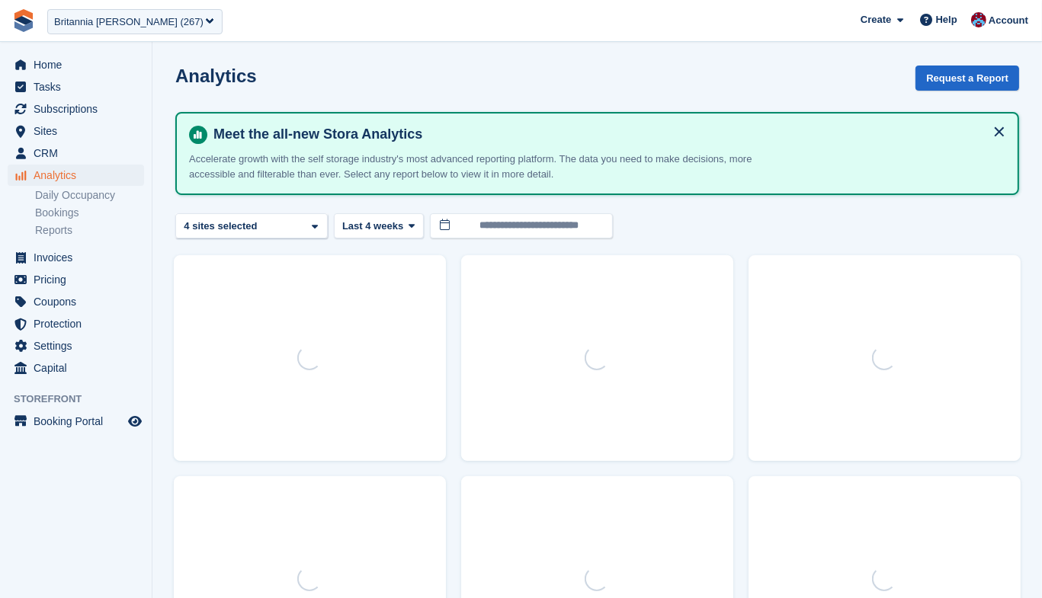
select select "***"
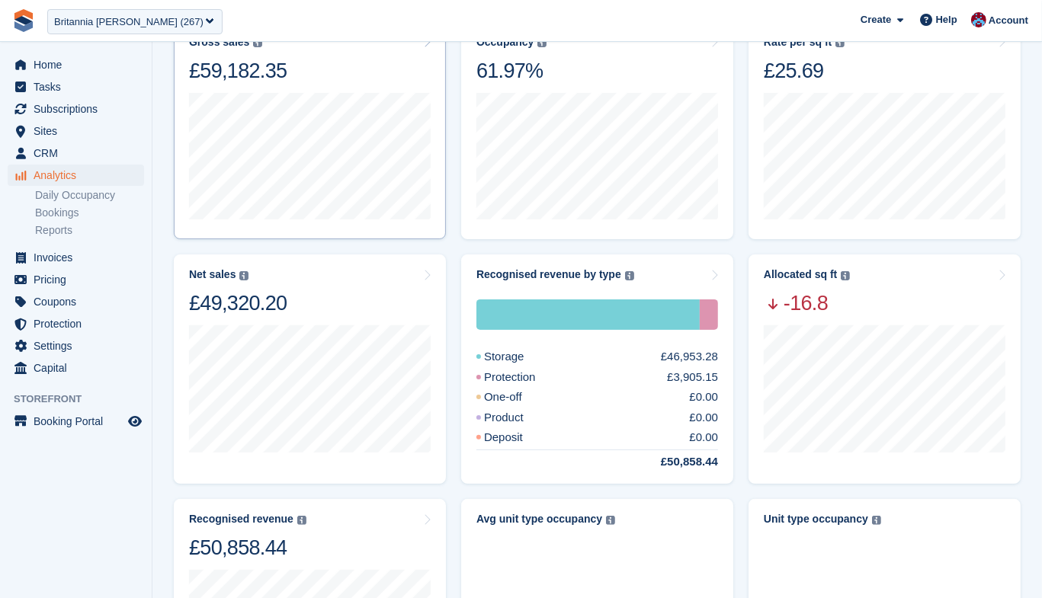
scroll to position [235, 0]
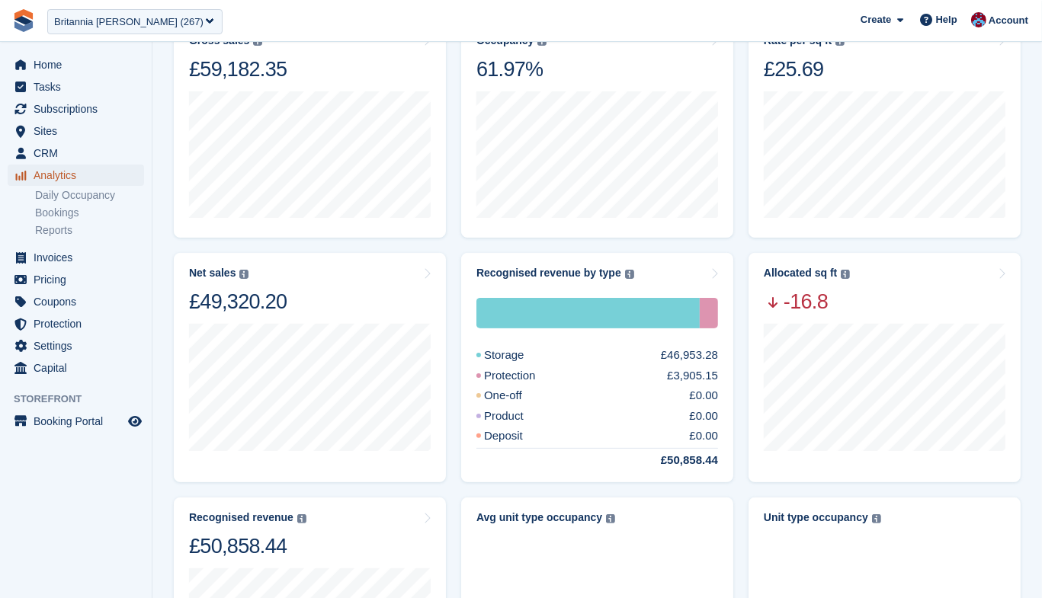
click at [40, 166] on span "Analytics" at bounding box center [79, 175] width 91 height 21
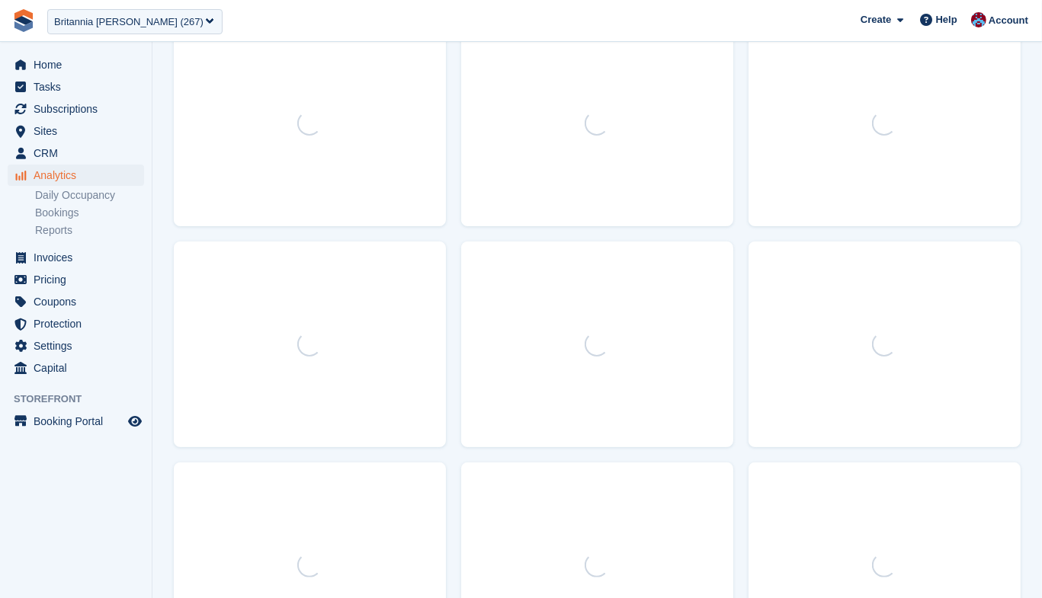
scroll to position [0, 0]
